Goal: Answer question/provide support: Answer question/provide support

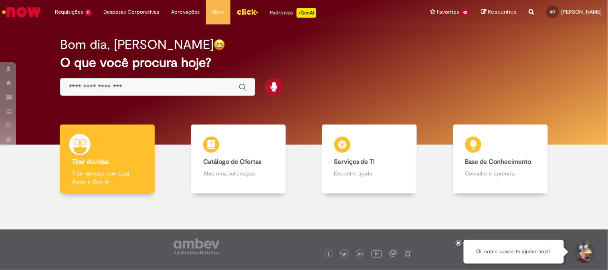
click at [237, 9] on img "Menu Cabeçalho" at bounding box center [248, 12] width 22 height 12
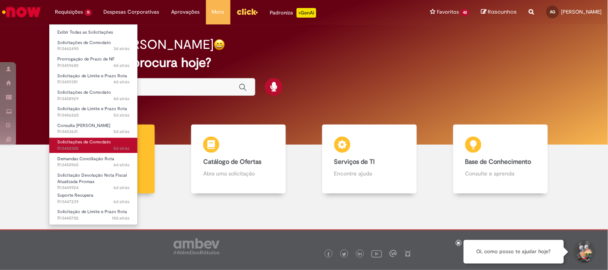
click at [99, 147] on span "5d atrás 5 dias atrás R13452505" at bounding box center [93, 149] width 72 height 6
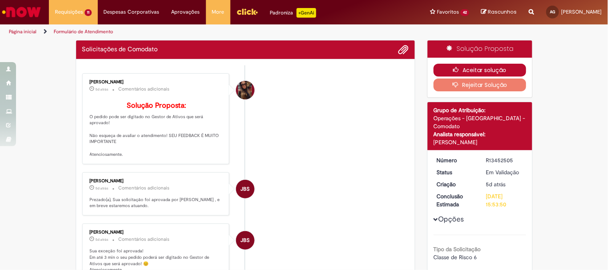
click at [469, 70] on button "Aceitar solução" at bounding box center [480, 70] width 93 height 13
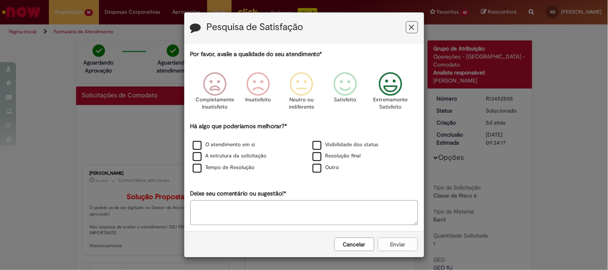
click at [383, 92] on icon "Feedback" at bounding box center [391, 84] width 30 height 24
click at [198, 148] on label "O atendimento em si" at bounding box center [224, 145] width 63 height 8
drag, startPoint x: 196, startPoint y: 155, endPoint x: 193, endPoint y: 160, distance: 5.7
click at [195, 157] on label "A estrutura da solicitação" at bounding box center [230, 156] width 74 height 8
click at [193, 172] on label "Tempo de Resolução" at bounding box center [224, 168] width 62 height 8
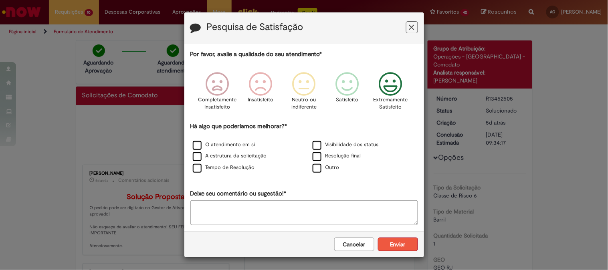
click at [390, 247] on button "Enviar" at bounding box center [398, 245] width 40 height 14
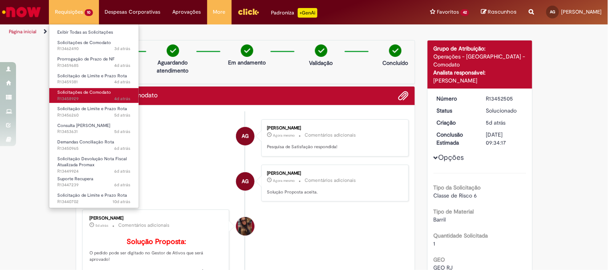
click at [91, 97] on span "4d atrás 4 dias atrás R13458929" at bounding box center [93, 99] width 73 height 6
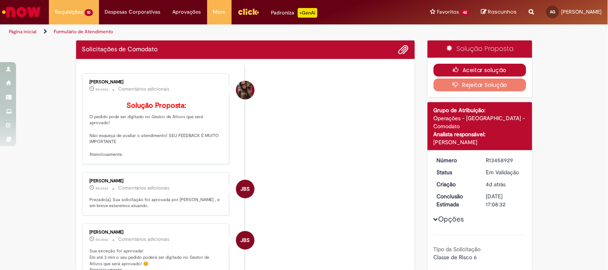
click at [496, 70] on button "Aceitar solução" at bounding box center [480, 70] width 93 height 13
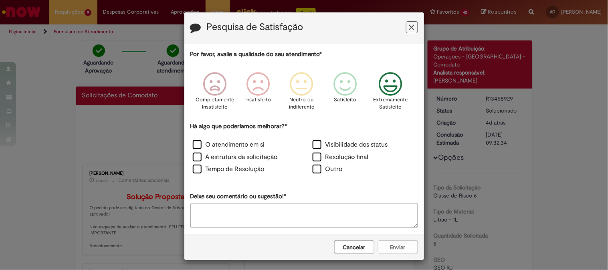
click at [392, 89] on icon "Feedback" at bounding box center [391, 84] width 30 height 24
click at [193, 144] on label "O atendimento em si" at bounding box center [229, 144] width 72 height 9
drag, startPoint x: 195, startPoint y: 156, endPoint x: 193, endPoint y: 167, distance: 10.6
click at [195, 157] on label "A estrutura da solicitação" at bounding box center [235, 157] width 85 height 9
click at [193, 173] on label "Tempo de Resolução" at bounding box center [229, 169] width 72 height 9
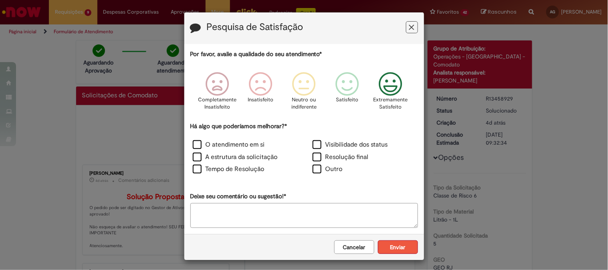
click at [397, 247] on button "Enviar" at bounding box center [398, 248] width 40 height 14
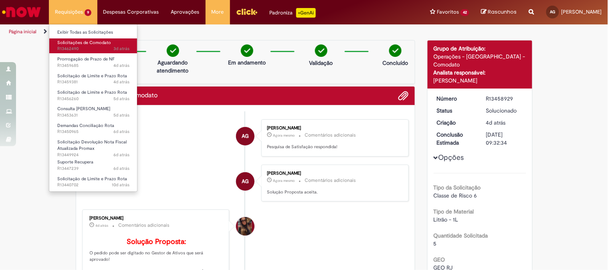
click at [86, 49] on span "3d atrás 3 dias atrás R13462490" at bounding box center [93, 49] width 72 height 6
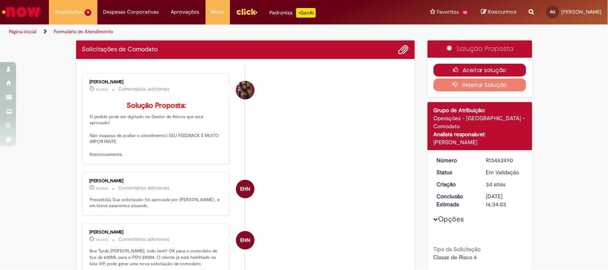
click at [463, 66] on button "Aceitar solução" at bounding box center [480, 70] width 93 height 13
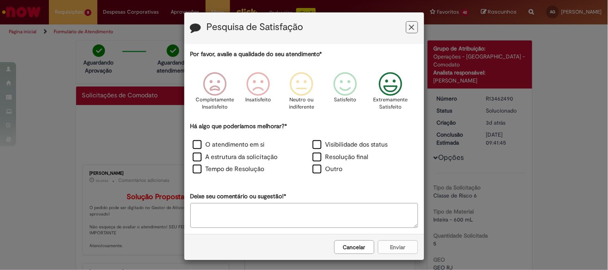
click at [384, 90] on icon "Feedback" at bounding box center [391, 84] width 30 height 24
click at [193, 144] on label "O atendimento em si" at bounding box center [229, 144] width 72 height 9
click at [194, 157] on label "A estrutura da solicitação" at bounding box center [235, 157] width 85 height 9
click at [193, 172] on label "Tempo de Resolução" at bounding box center [229, 169] width 72 height 9
click at [389, 249] on button "Enviar" at bounding box center [398, 248] width 40 height 14
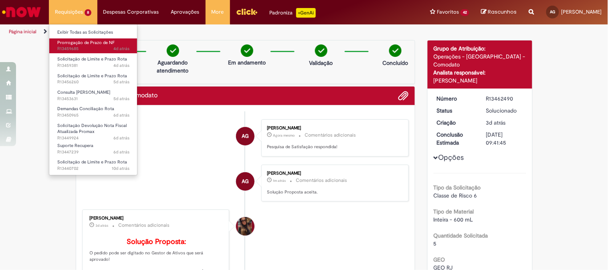
click at [92, 48] on span "4d atrás 4 dias atrás R13459685" at bounding box center [93, 49] width 72 height 6
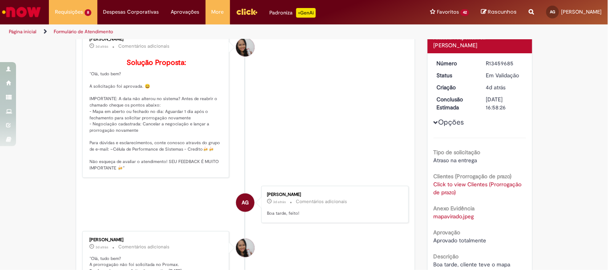
scroll to position [180, 0]
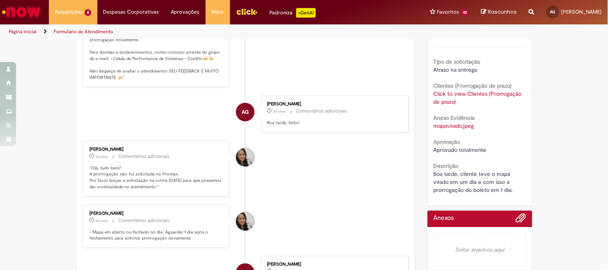
click at [444, 100] on link "Click to view Clientes (Prorrogação de prazo)" at bounding box center [478, 97] width 88 height 15
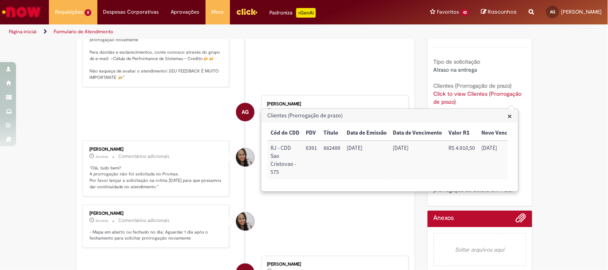
click at [309, 150] on td "6391" at bounding box center [312, 160] width 18 height 39
copy td "6391"
click at [544, 137] on div "Verificar Código de Barras Aguardando Aprovação Aguardando atendimento Em andam…" at bounding box center [304, 164] width 608 height 608
click at [563, 141] on div "Verificar Código de Barras Aguardando Aprovação Aguardando atendimento Em andam…" at bounding box center [304, 164] width 608 height 608
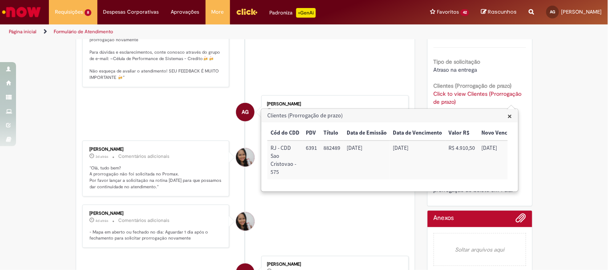
click at [511, 117] on span "×" at bounding box center [510, 116] width 4 height 11
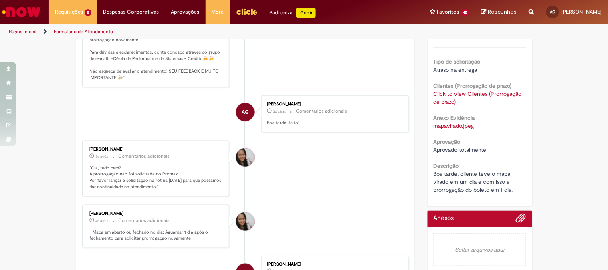
scroll to position [0, 0]
